Goal: Transaction & Acquisition: Book appointment/travel/reservation

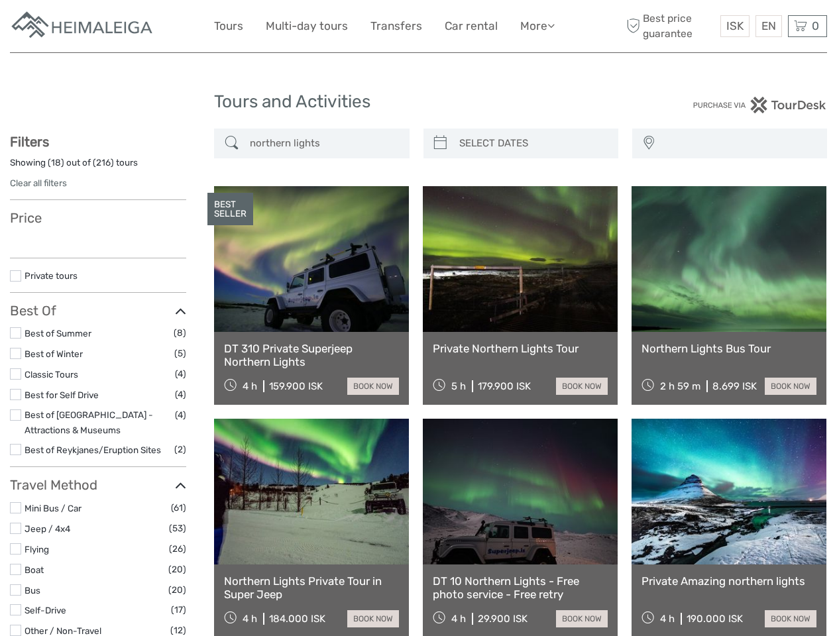
select select
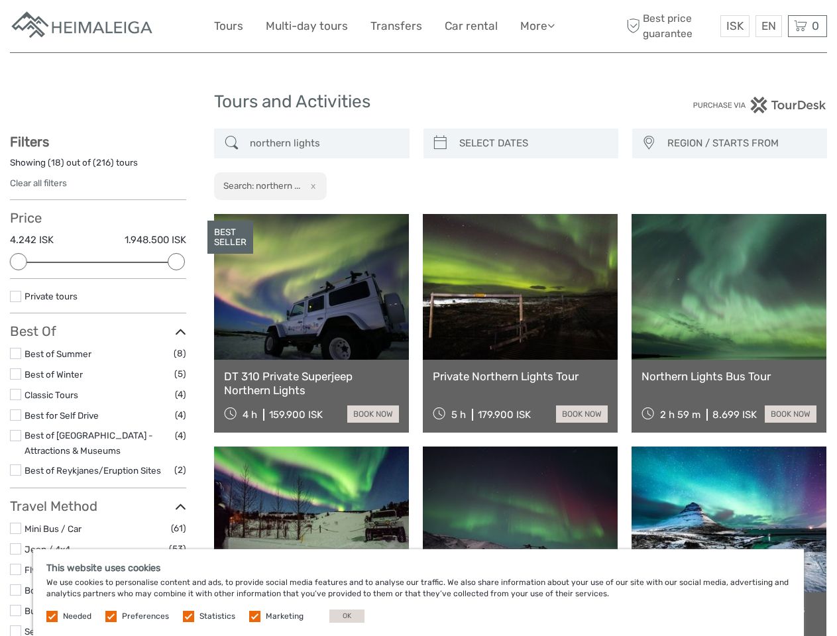
click at [536, 26] on link "More" at bounding box center [537, 26] width 34 height 19
click at [552, 25] on icon at bounding box center [550, 25] width 7 height 11
click at [734, 26] on span "ISK" at bounding box center [734, 25] width 17 height 13
click at [768, 26] on div "EN English Español Deutsch" at bounding box center [768, 26] width 27 height 22
click at [807, 26] on div "0 Items Total 0 ISK Checkout The shopping cart is empty." at bounding box center [807, 26] width 39 height 22
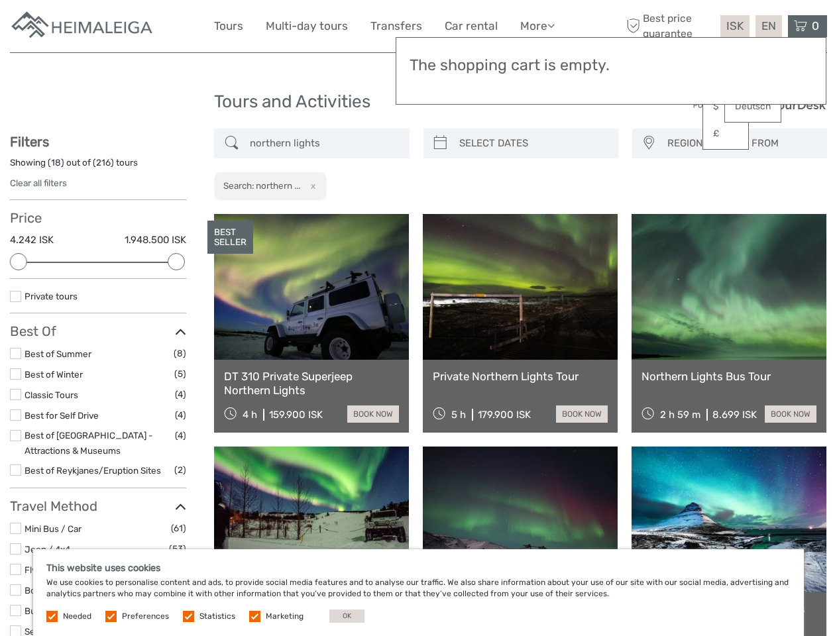
click at [19, 262] on div at bounding box center [18, 261] width 17 height 17
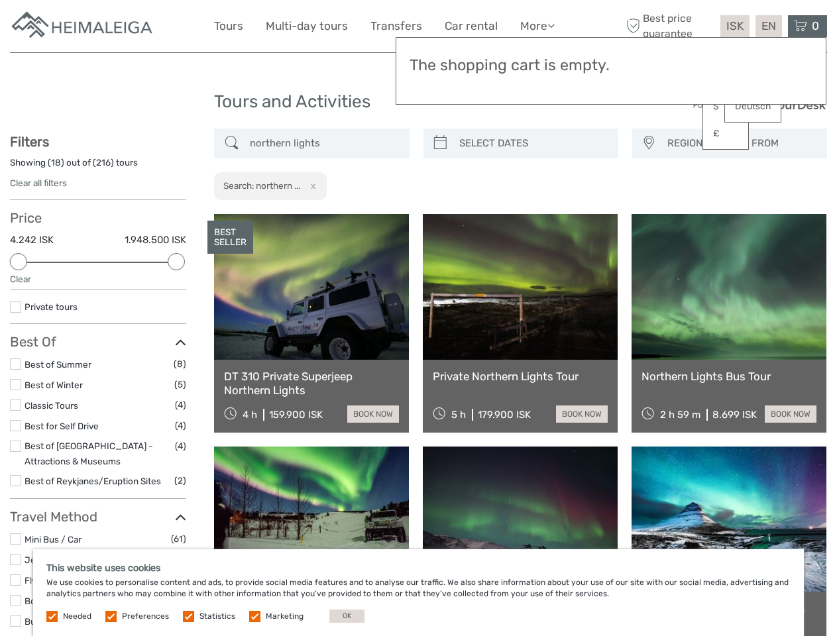
scroll to position [61, 0]
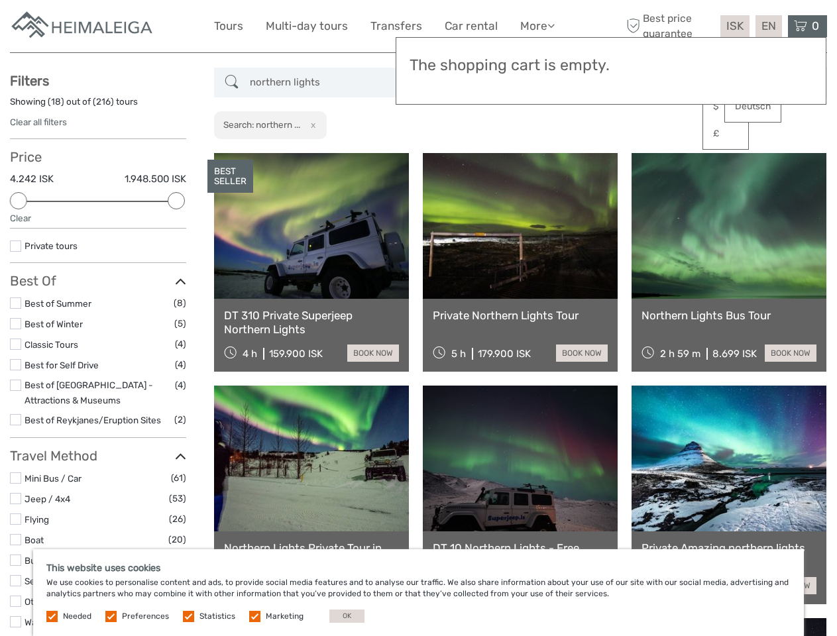
click at [440, 153] on link at bounding box center [520, 226] width 195 height 146
click at [532, 153] on link at bounding box center [520, 226] width 195 height 146
click at [648, 153] on link at bounding box center [728, 226] width 195 height 146
